Goal: Complete application form

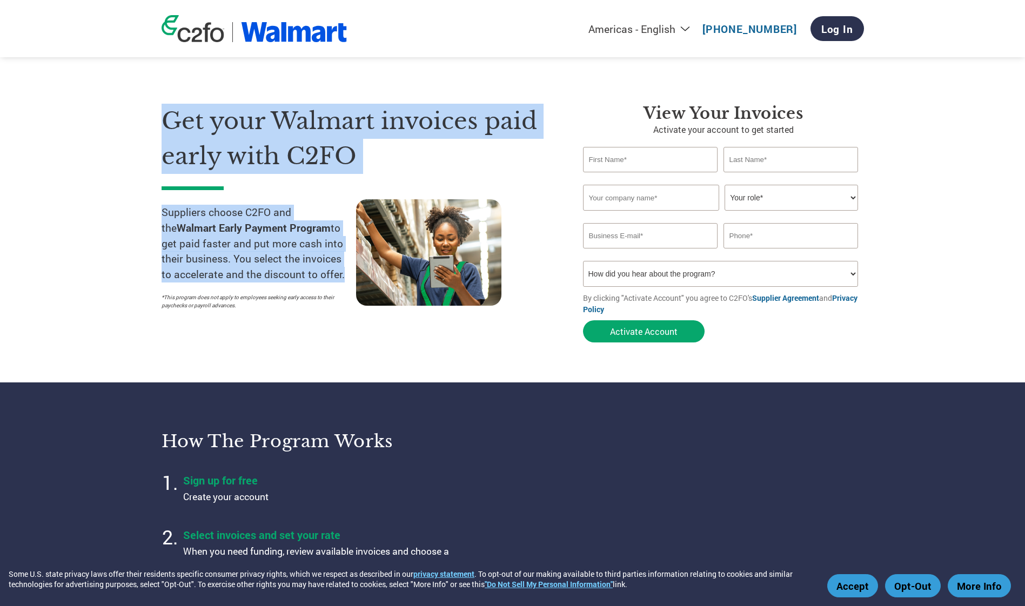
drag, startPoint x: 164, startPoint y: 120, endPoint x: 339, endPoint y: 281, distance: 238.2
click at [339, 281] on div "Get your Walmart invoices paid early with C2FO Suppliers choose C2FO and the Wa…" at bounding box center [364, 226] width 405 height 244
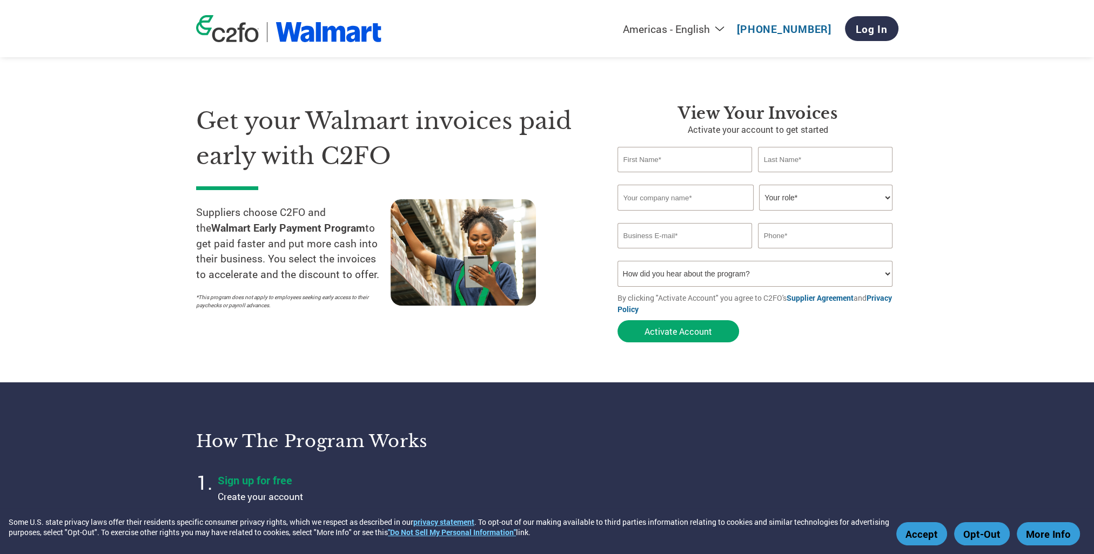
click at [670, 163] on input "text" at bounding box center [684, 159] width 135 height 25
click at [593, 109] on div "Get your Walmart invoices paid early with C2FO Suppliers choose C2FO and the Wa…" at bounding box center [398, 226] width 405 height 244
click at [653, 166] on input "text" at bounding box center [684, 159] width 135 height 25
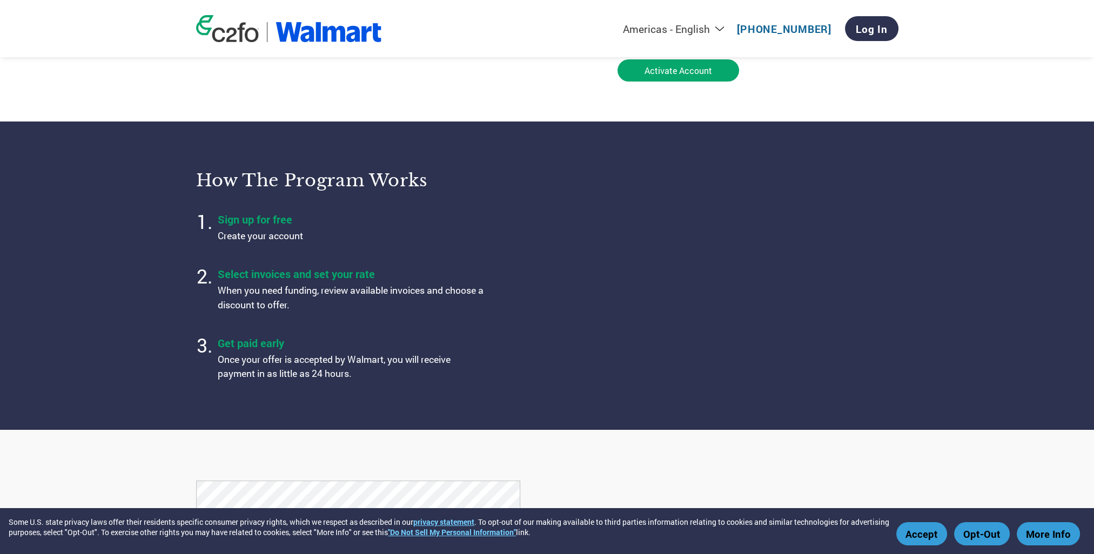
scroll to position [270, 0]
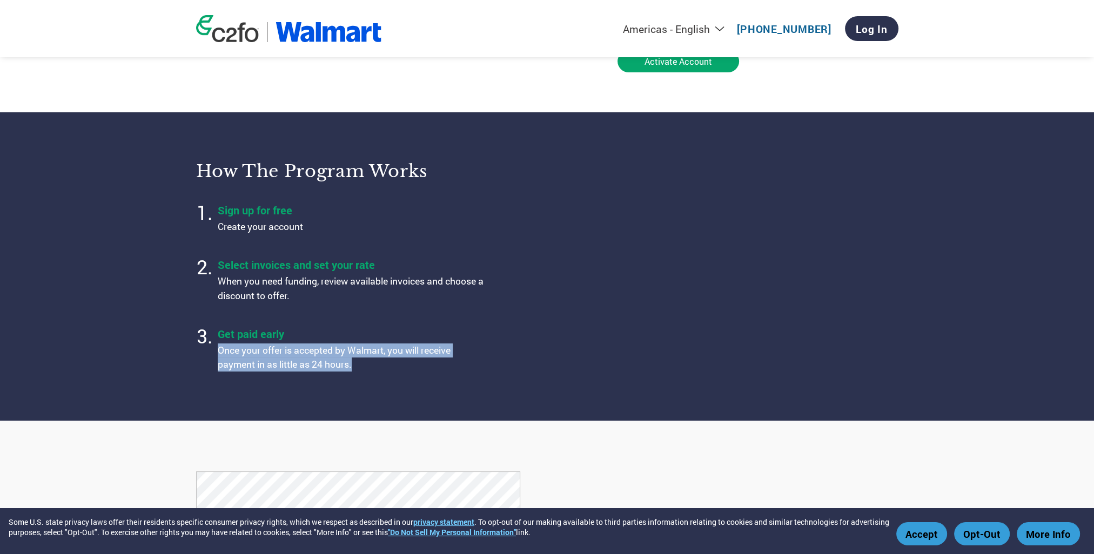
drag, startPoint x: 220, startPoint y: 351, endPoint x: 425, endPoint y: 367, distance: 205.3
click at [425, 367] on p "Once your offer is accepted by Walmart, you will receive payment in as little a…" at bounding box center [353, 358] width 270 height 29
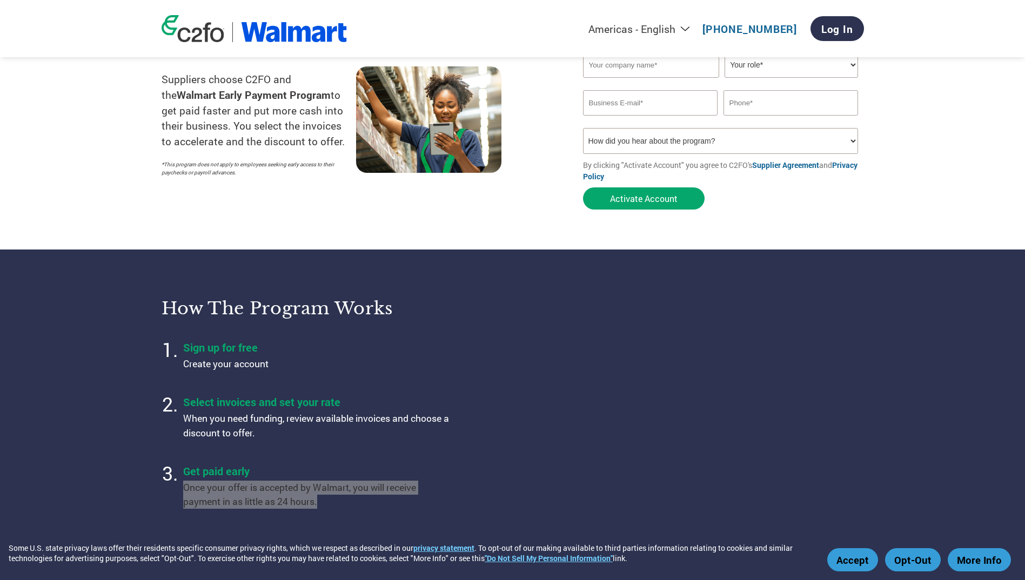
scroll to position [0, 0]
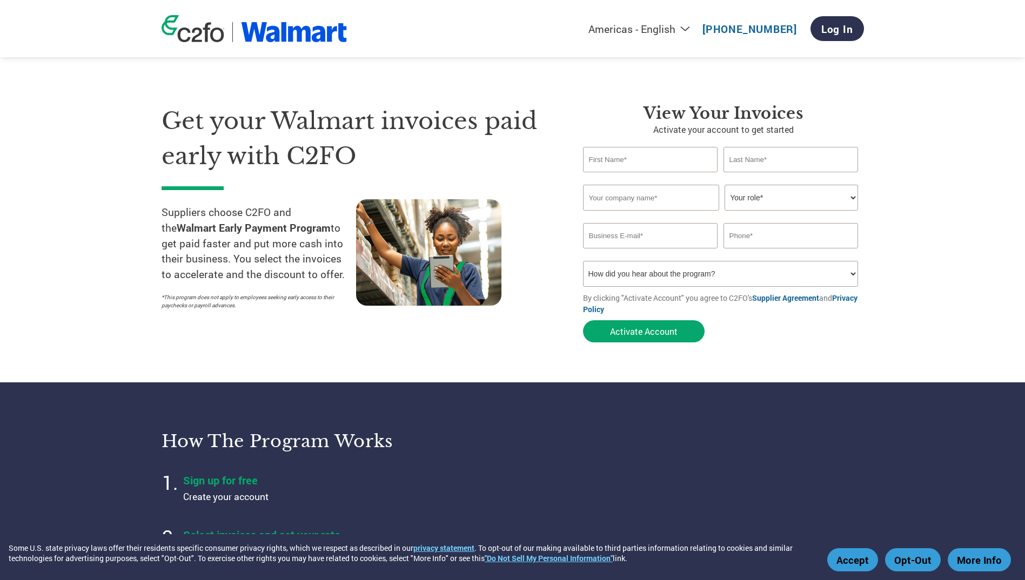
click at [595, 158] on input "text" at bounding box center [650, 159] width 135 height 25
click at [598, 156] on input "text" at bounding box center [650, 159] width 135 height 25
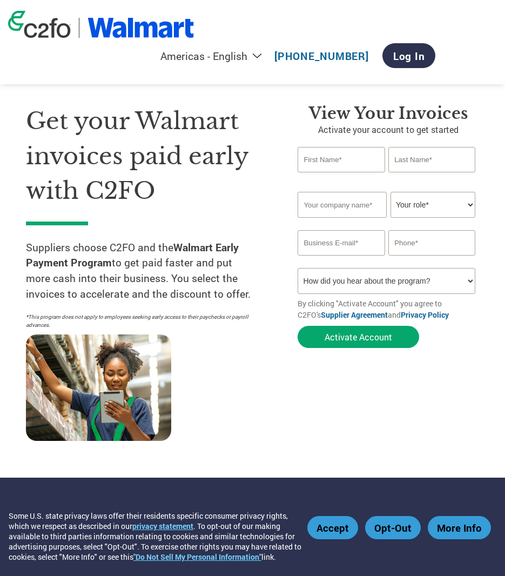
click at [131, 100] on div "Get your Walmart invoices paid early with C2FO Suppliers choose C2FO and the Wa…" at bounding box center [252, 251] width 453 height 382
click at [347, 167] on input "text" at bounding box center [341, 159] width 87 height 25
paste input "[PERSON_NAME]"
type input "[PERSON_NAME]"
paste input "[PERSON_NAME]"
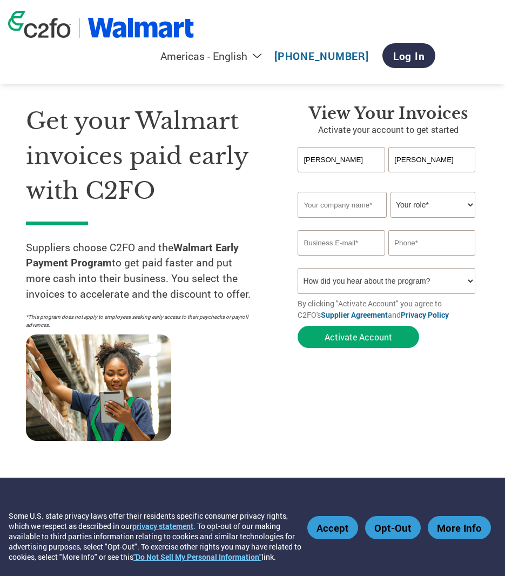
type input "[PERSON_NAME]"
click at [342, 275] on select "How did you hear about the program? Received a letter Email Social Media Online…" at bounding box center [387, 281] width 178 height 26
select select "Other"
click at [298, 268] on select "How did you hear about the program? Received a letter Email Social Media Online…" at bounding box center [387, 281] width 178 height 26
click at [329, 241] on input "email" at bounding box center [341, 242] width 87 height 25
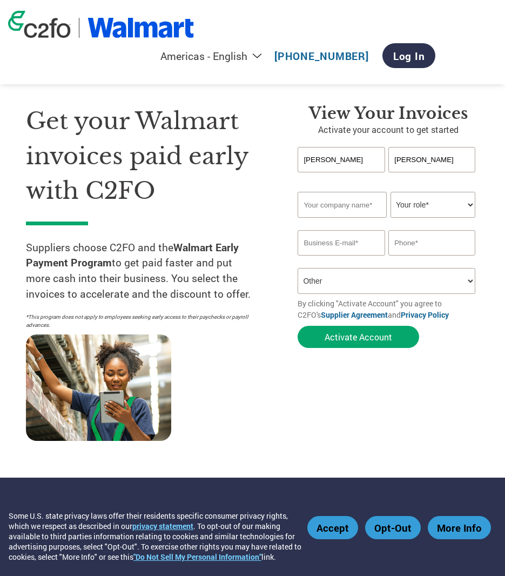
click at [418, 211] on select "Your role* CFO Controller Credit Manager Finance Director Treasurer CEO Preside…" at bounding box center [433, 205] width 85 height 26
select select "CONTROLLER"
click at [391, 192] on select "Your role* CFO Controller Credit Manager Finance Director Treasurer CEO Preside…" at bounding box center [433, 205] width 85 height 26
click at [331, 198] on input "text" at bounding box center [342, 205] width 89 height 26
click at [189, 55] on select "Americas - English Américas - Español [GEOGRAPHIC_DATA] - Português [GEOGRAPHIC…" at bounding box center [144, 56] width 250 height 14
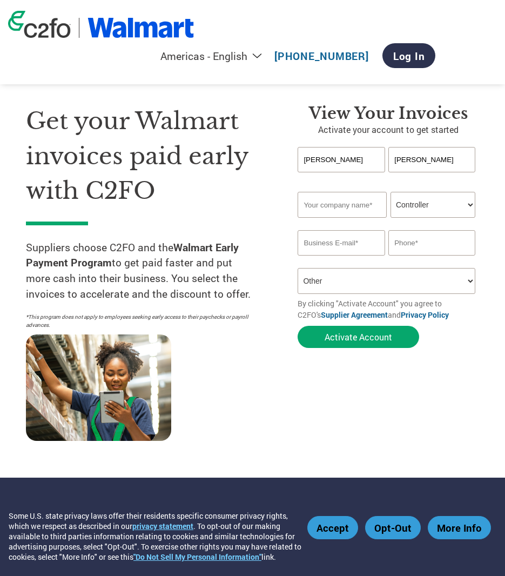
click at [251, 21] on div "Americas - English Américas - Español [GEOGRAPHIC_DATA] - Português [GEOGRAPHIC…" at bounding box center [252, 42] width 505 height 84
click at [348, 206] on input "text" at bounding box center [342, 205] width 89 height 26
click at [381, 184] on div "Invalid first name or first name is too long" at bounding box center [341, 180] width 87 height 14
click at [349, 204] on input "text" at bounding box center [342, 205] width 89 height 26
click at [372, 183] on div "Invalid first name or first name is too long" at bounding box center [341, 180] width 87 height 14
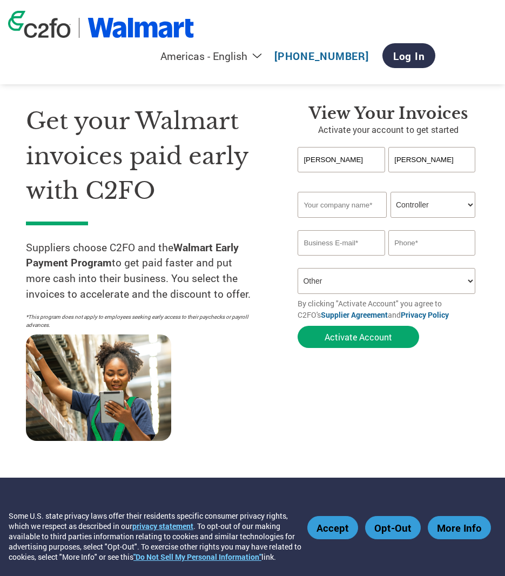
click at [486, 184] on section "Get your Walmart invoices paid early with C2FO Suppliers choose C2FO and the Wa…" at bounding box center [252, 260] width 505 height 434
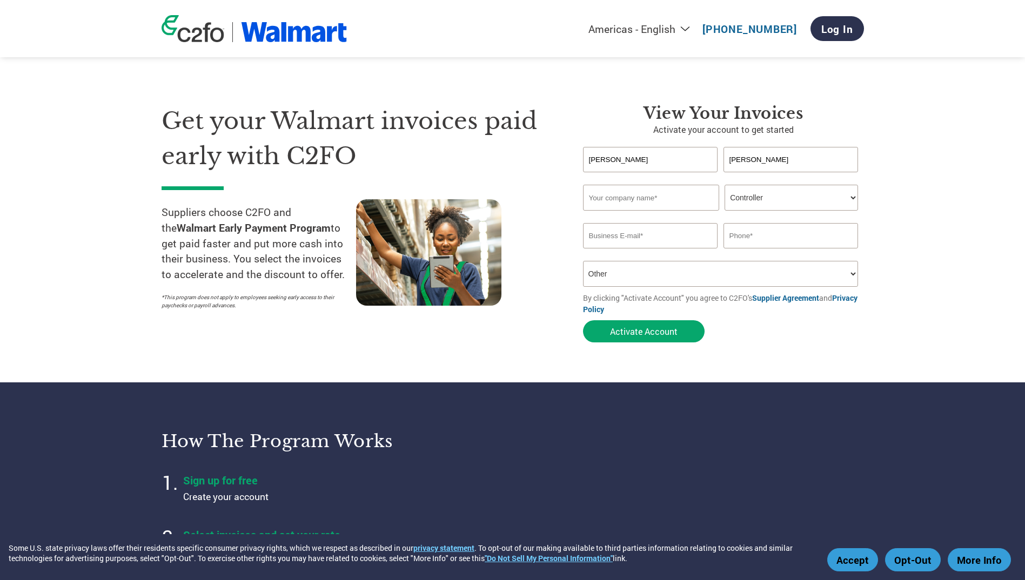
drag, startPoint x: 162, startPoint y: 216, endPoint x: 343, endPoint y: 275, distance: 191.1
click at [343, 275] on p "Suppliers choose C2FO and the Walmart Early Payment Program to get paid faster …" at bounding box center [259, 244] width 194 height 78
drag, startPoint x: 343, startPoint y: 275, endPoint x: 306, endPoint y: 355, distance: 88.2
click at [306, 355] on section "Get your Walmart invoices paid early with C2FO Suppliers choose C2FO and the Wa…" at bounding box center [512, 212] width 1025 height 339
click at [642, 196] on input "text" at bounding box center [651, 198] width 136 height 26
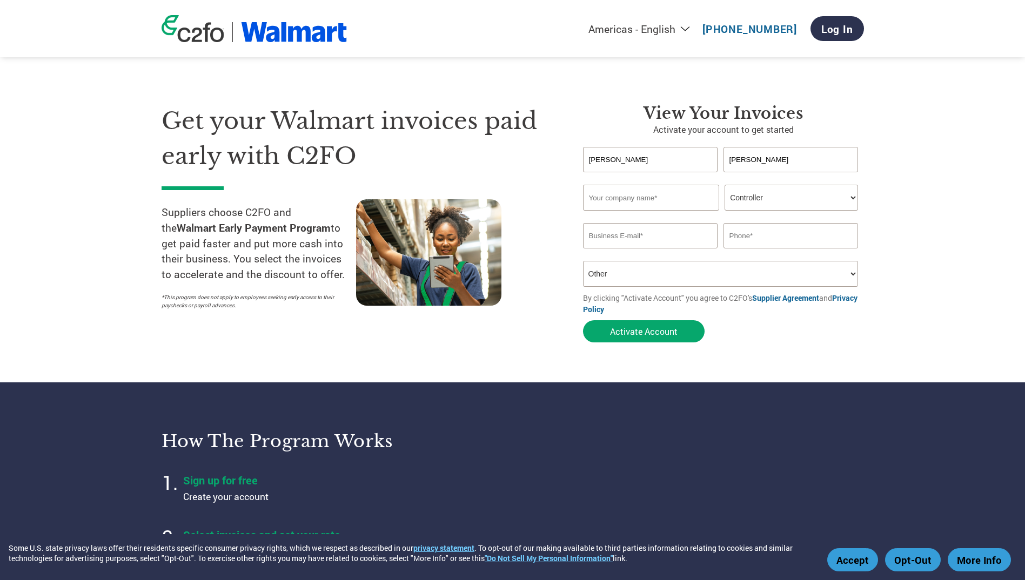
click at [597, 197] on input "text" at bounding box center [651, 198] width 136 height 26
click at [592, 198] on input "Chalet Desserts LLC" at bounding box center [651, 198] width 136 height 26
drag, startPoint x: 589, startPoint y: 199, endPoint x: 654, endPoint y: 196, distance: 65.4
click at [654, 196] on input "Chalet Desserts LLC" at bounding box center [651, 198] width 136 height 26
click at [660, 201] on input "Chalet Desserts LLC" at bounding box center [651, 198] width 136 height 26
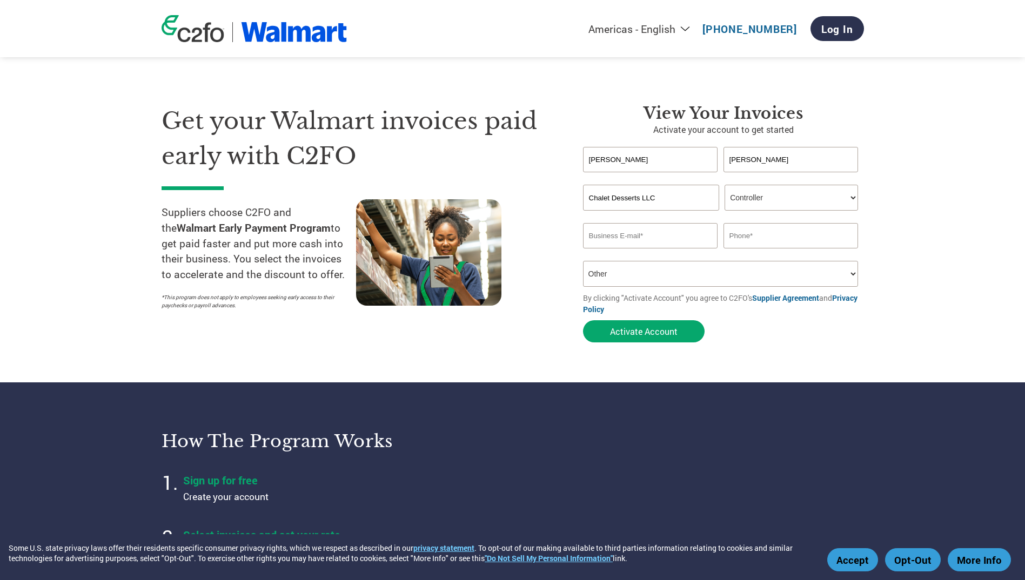
drag, startPoint x: 660, startPoint y: 201, endPoint x: 574, endPoint y: 211, distance: 86.5
click at [574, 211] on div "View Your Invoices Activate your account to get started [PERSON_NAME] Invalid f…" at bounding box center [715, 226] width 297 height 244
type input "Chalet Desserts LLC"
click at [564, 199] on div "Get your Walmart invoices paid early with C2FO Suppliers choose C2FO and the Wa…" at bounding box center [364, 226] width 405 height 244
click at [566, 141] on div "Get your Walmart invoices paid early with C2FO Suppliers choose C2FO and the Wa…" at bounding box center [364, 226] width 405 height 244
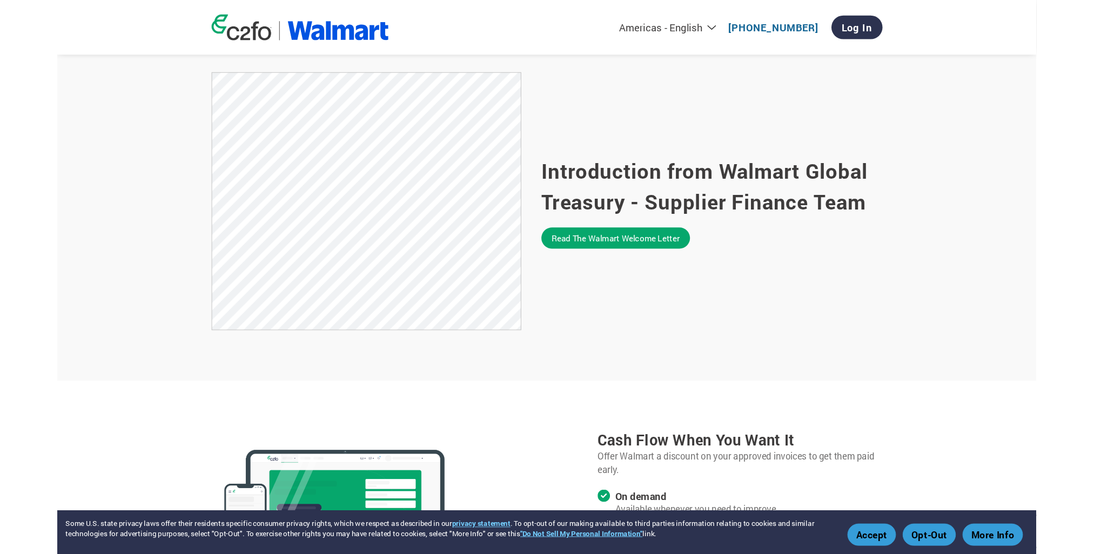
scroll to position [665, 0]
